Goal: Transaction & Acquisition: Purchase product/service

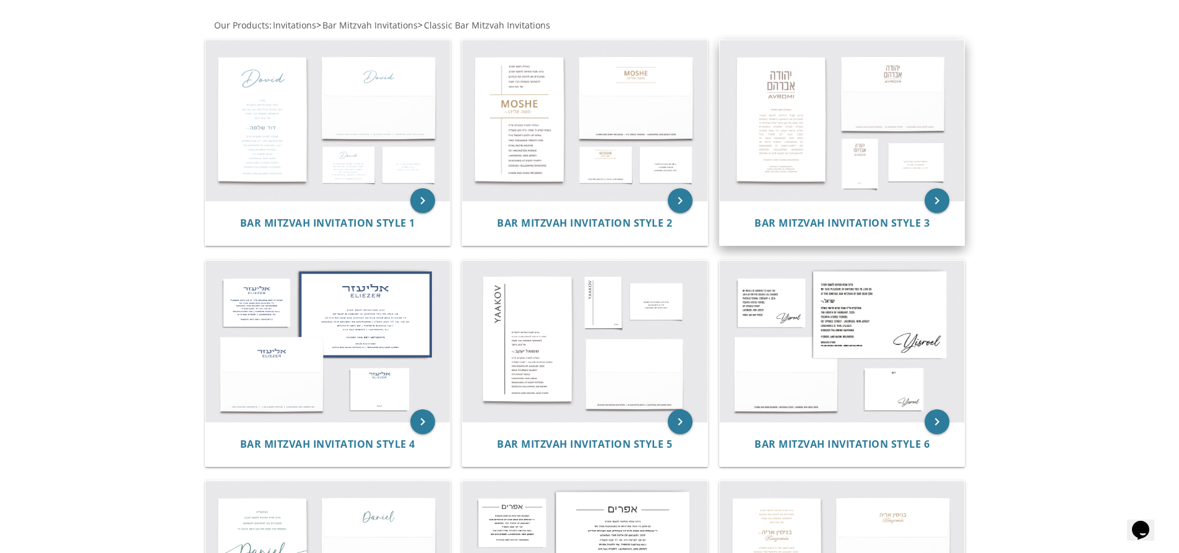
scroll to position [251, 0]
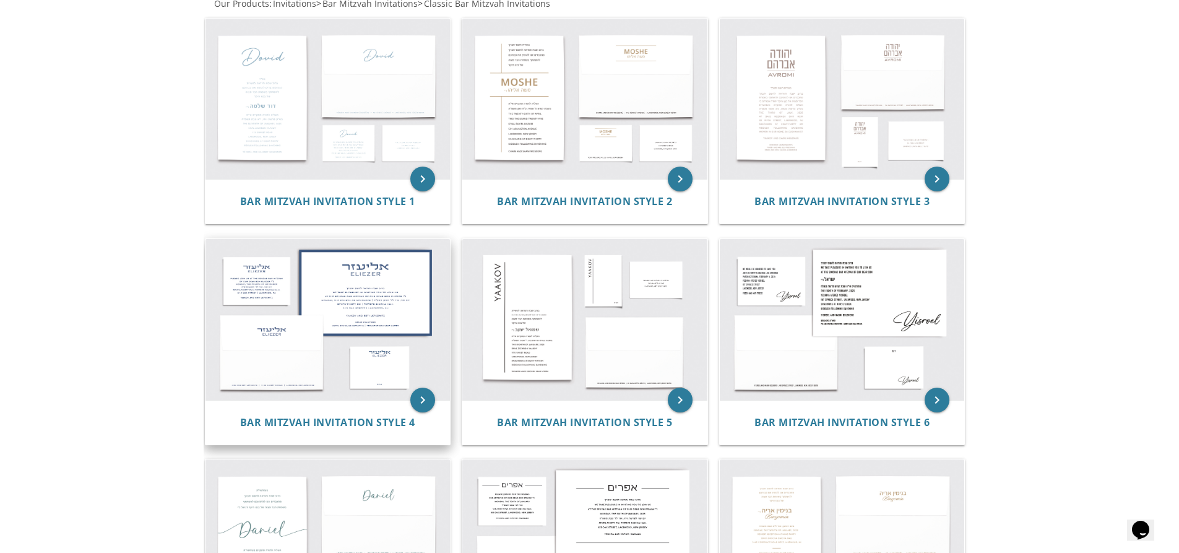
click at [372, 310] on img at bounding box center [328, 319] width 245 height 161
